Goal: Download file/media

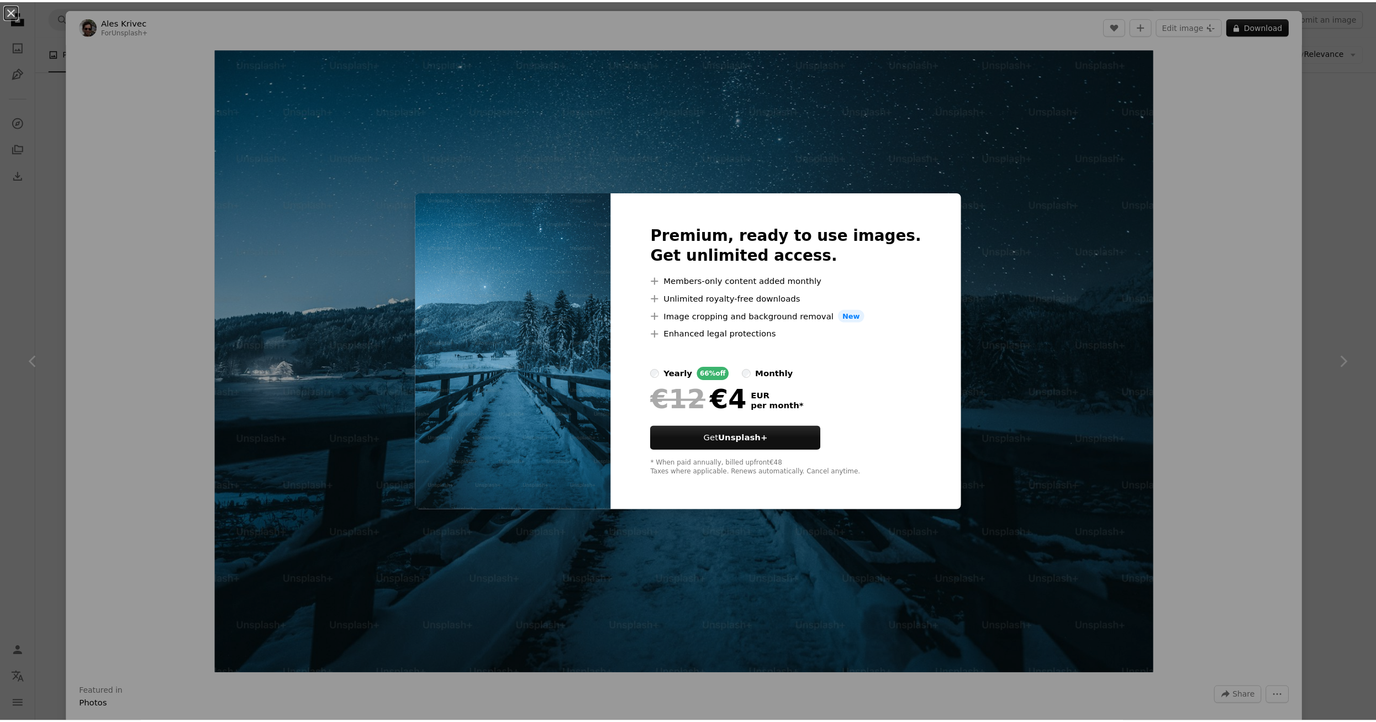
scroll to position [6965, 0]
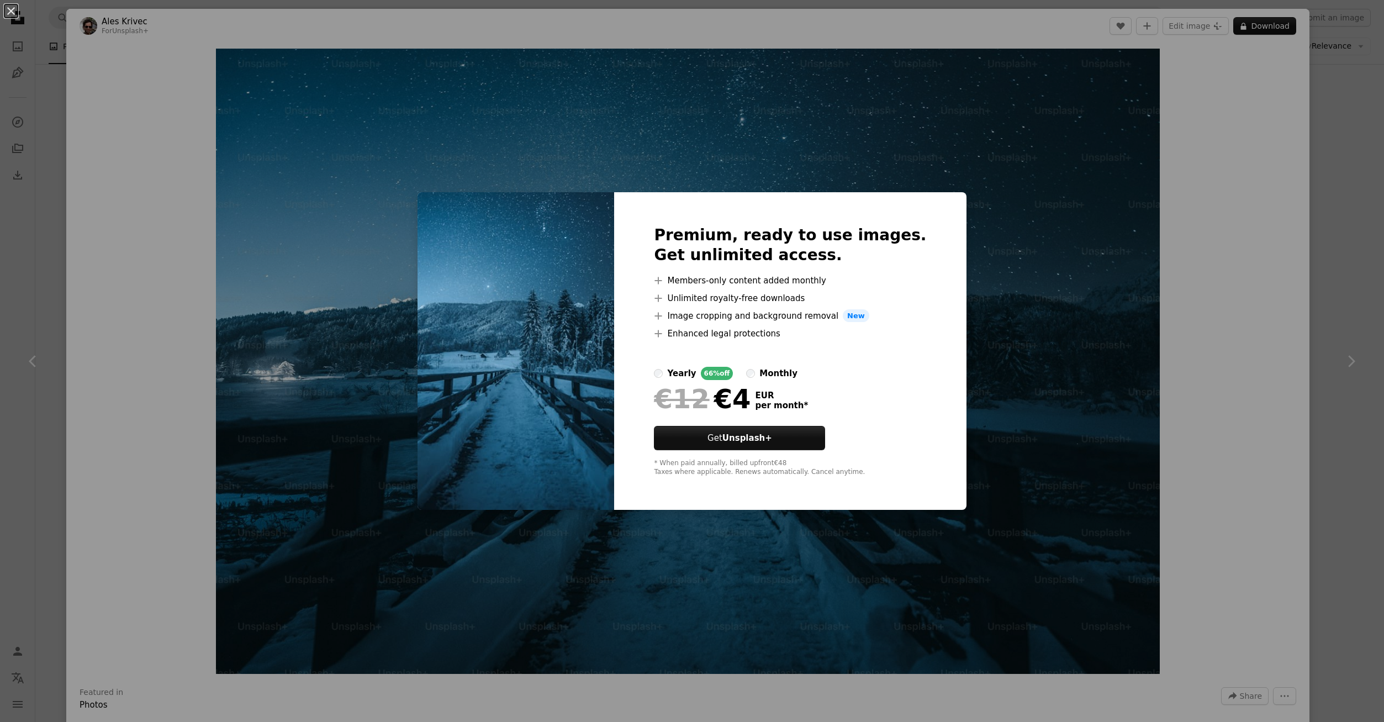
click at [1369, 107] on div "An X shape Premium, ready to use images. Get unlimited access. A plus sign Memb…" at bounding box center [692, 361] width 1384 height 722
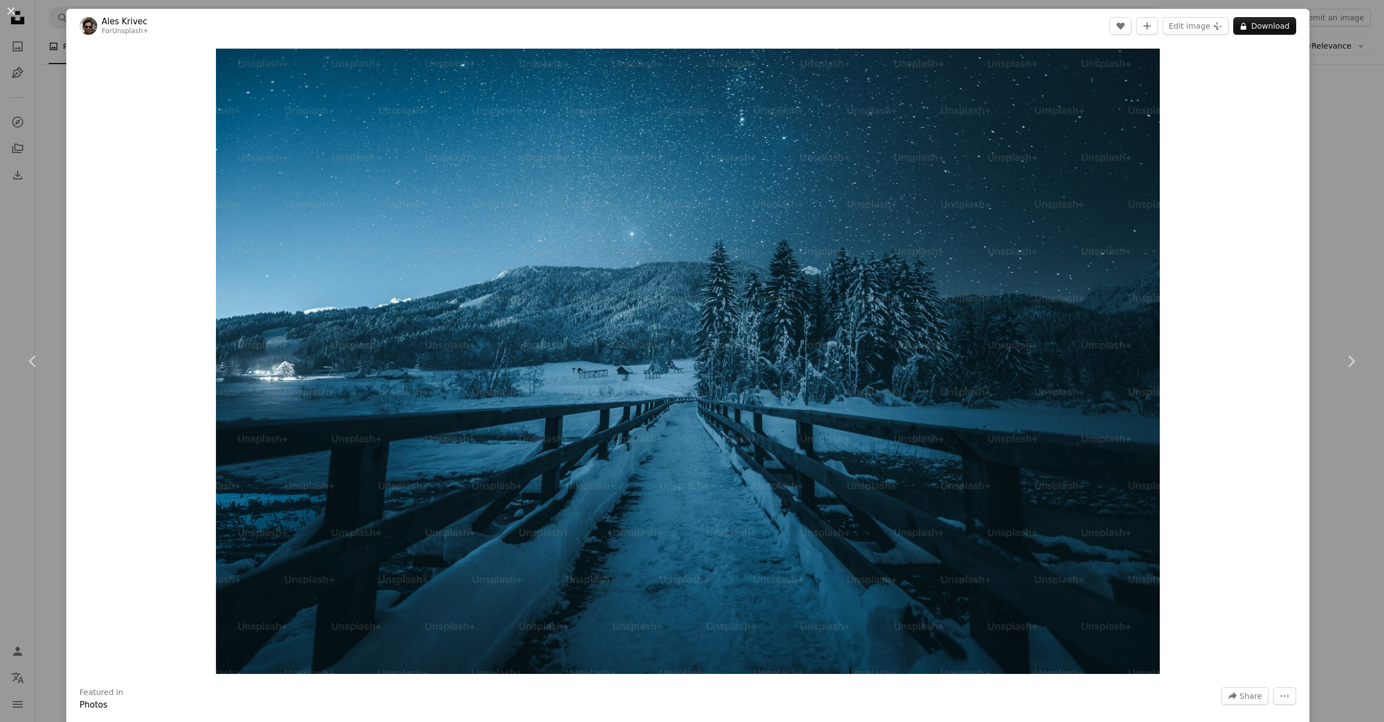
click at [1329, 138] on div "An X shape Chevron left Chevron right Ales Krivec For Unsplash+ A heart A plus …" at bounding box center [692, 361] width 1384 height 722
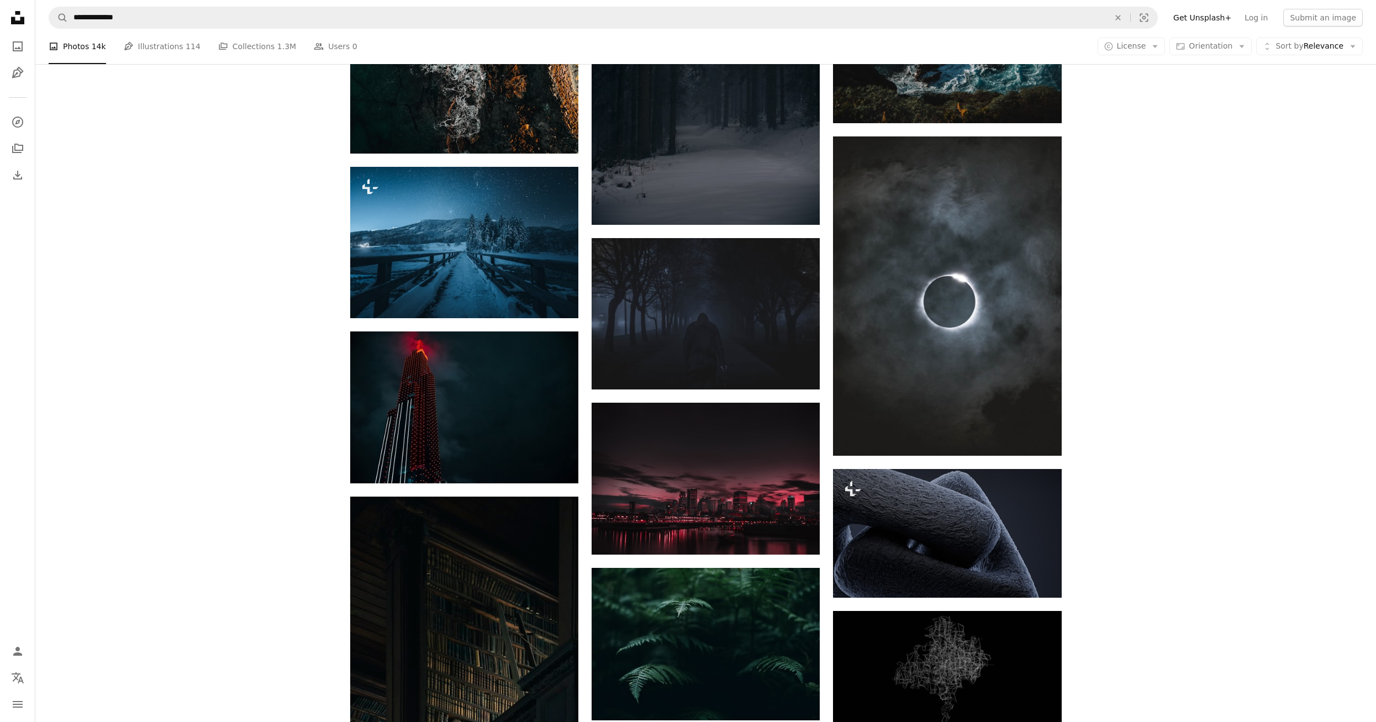
scroll to position [7296, 0]
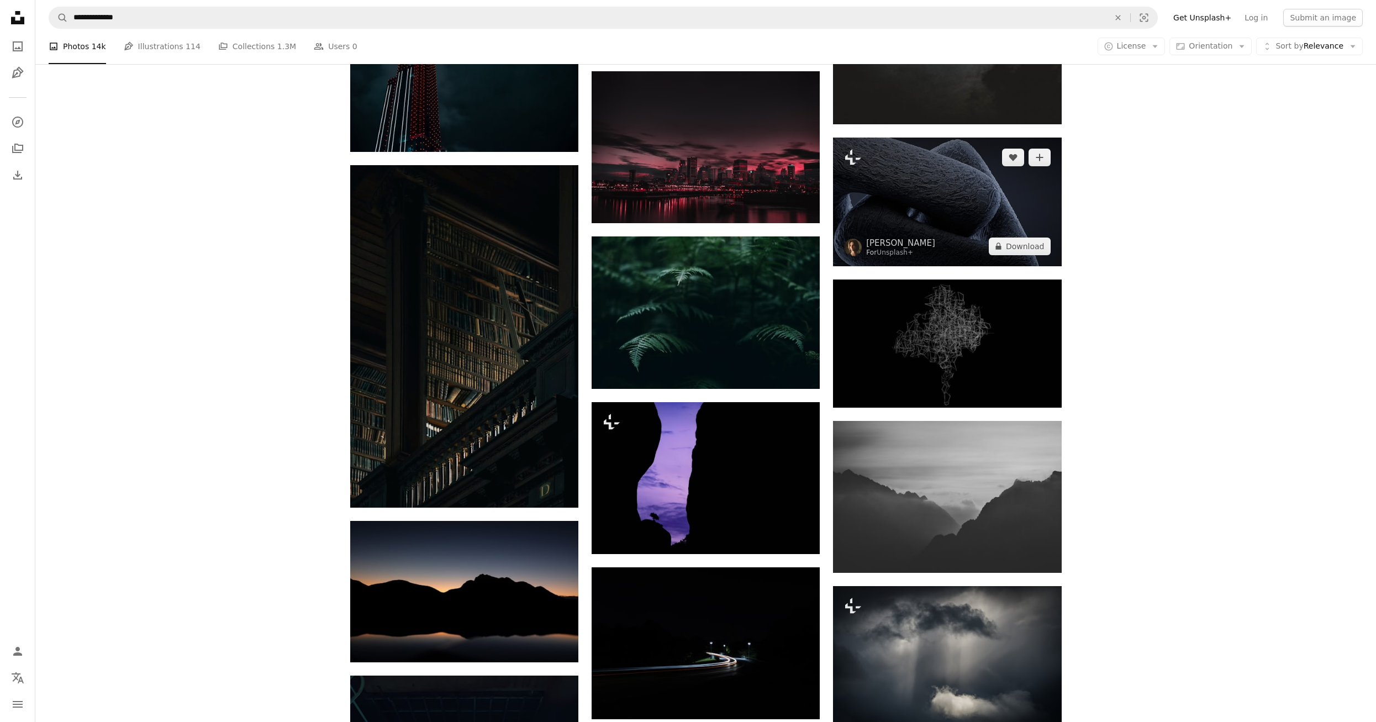
click at [1019, 197] on img at bounding box center [947, 202] width 228 height 128
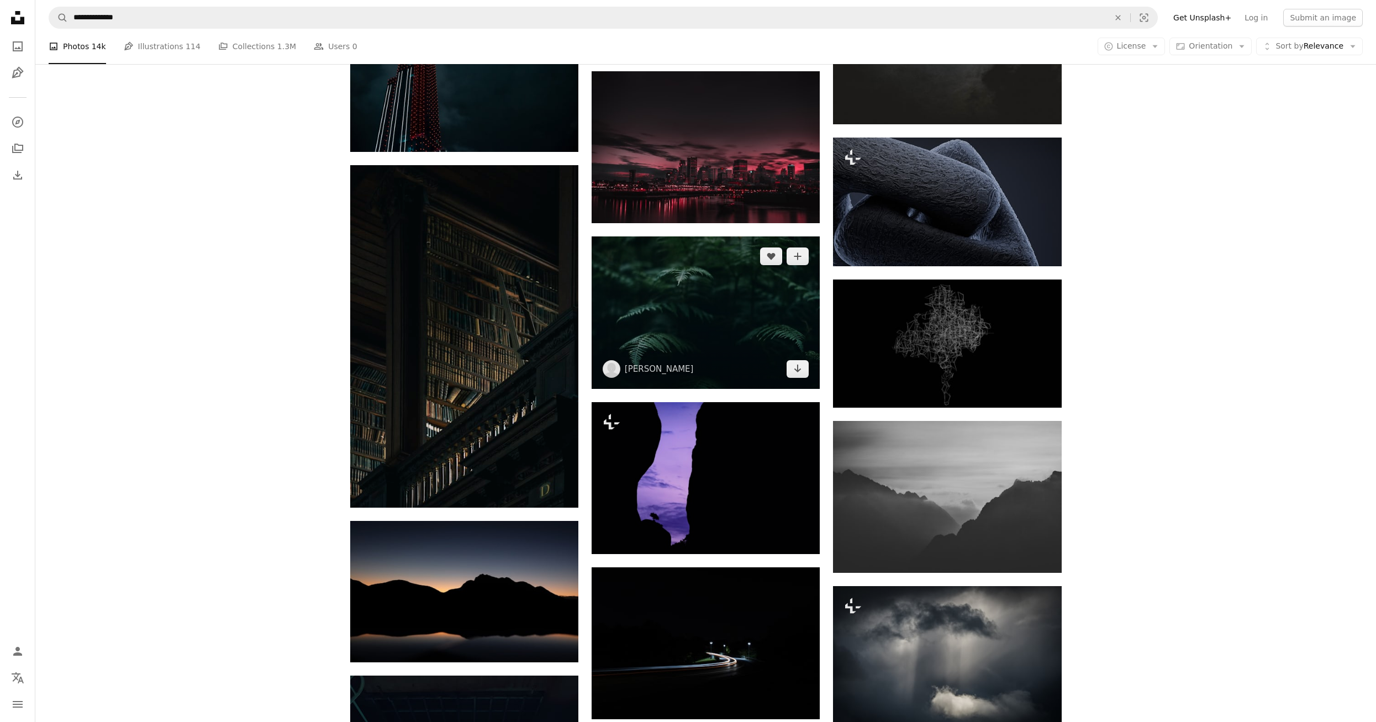
click at [704, 308] on img at bounding box center [706, 312] width 228 height 152
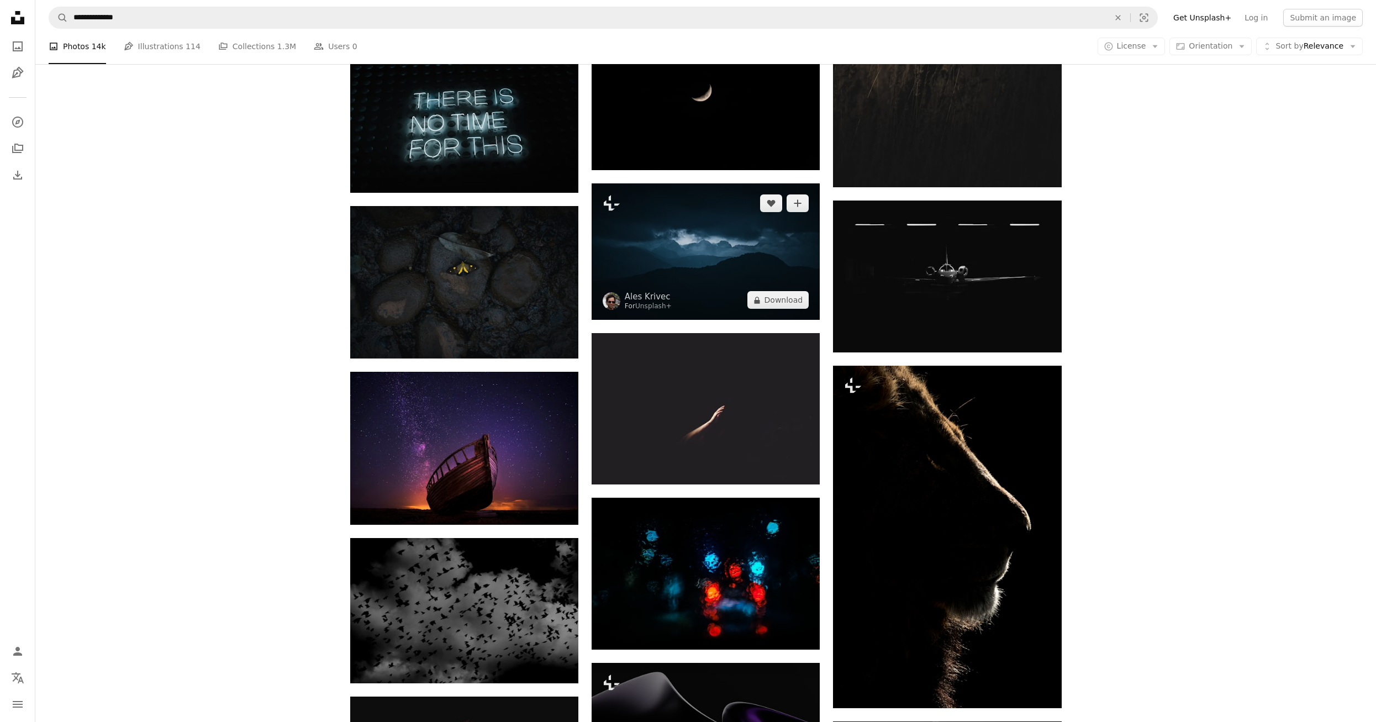
scroll to position [8346, 0]
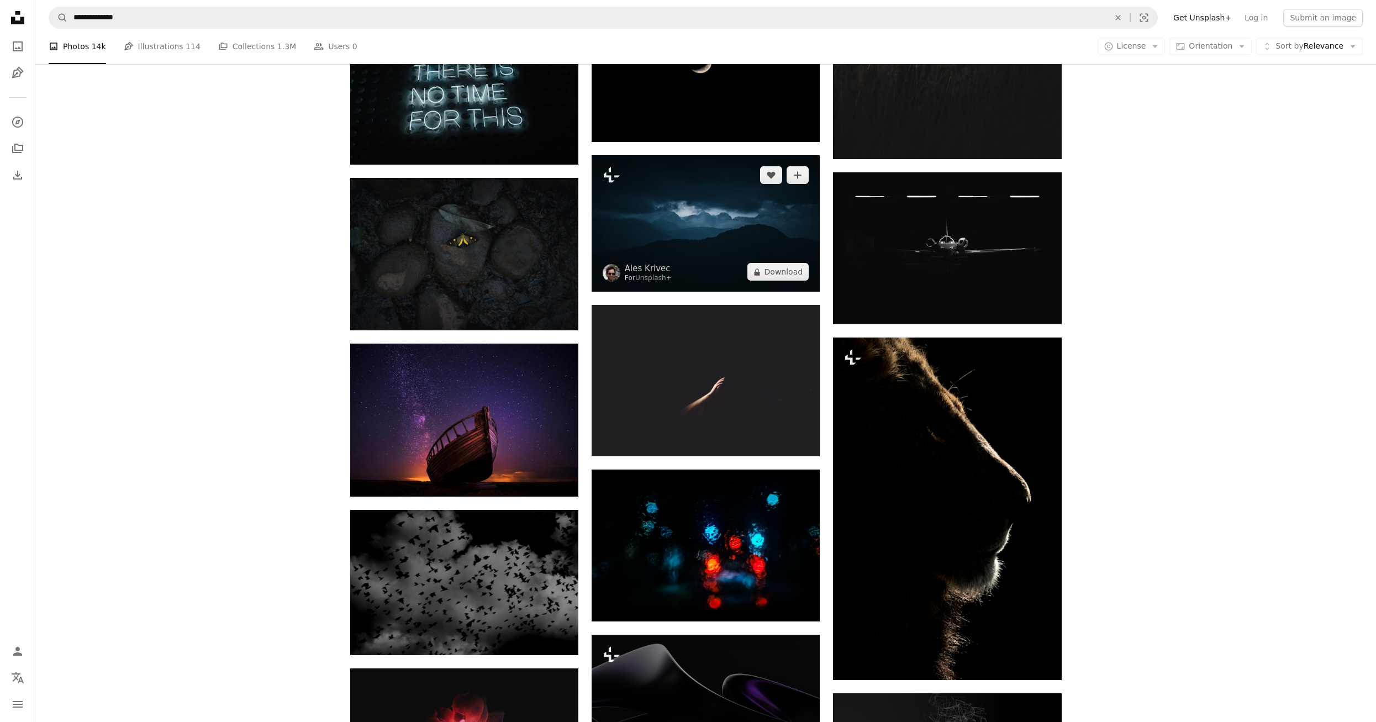
click at [700, 207] on img at bounding box center [706, 223] width 228 height 136
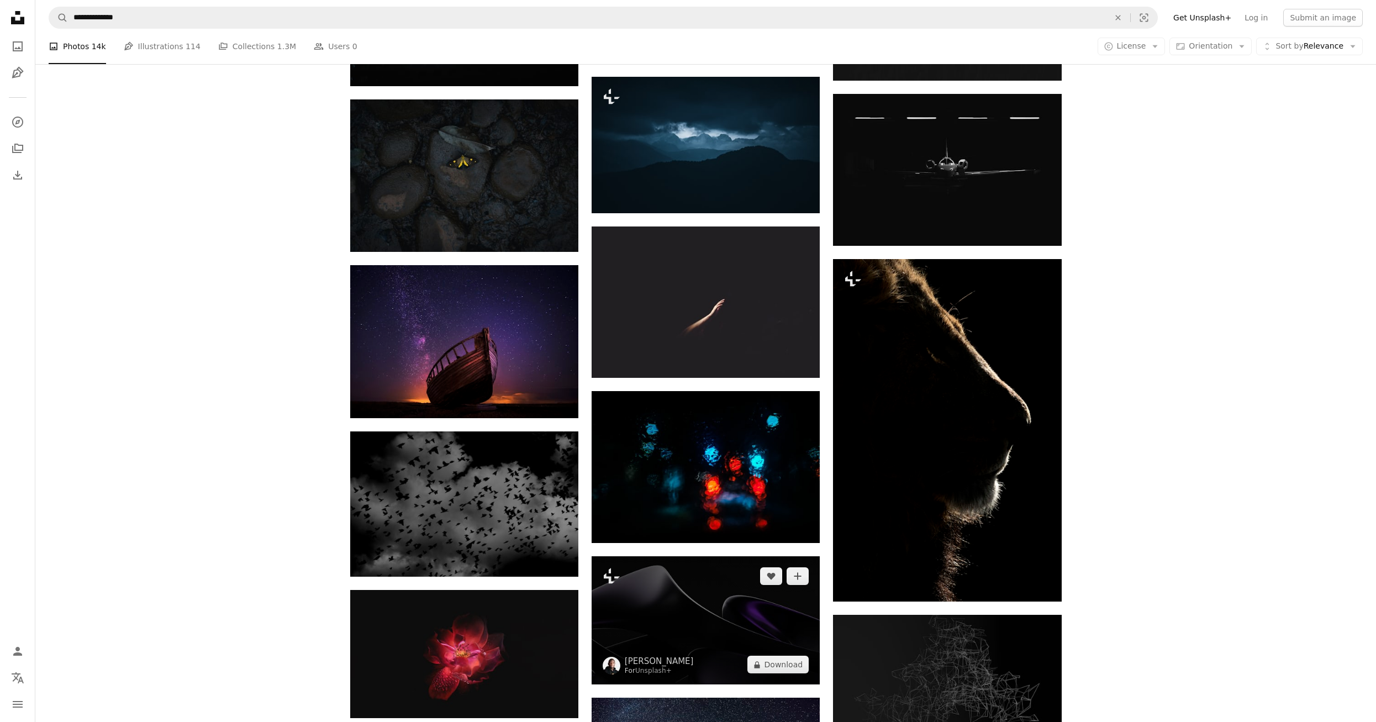
scroll to position [8677, 0]
